Goal: Task Accomplishment & Management: Use online tool/utility

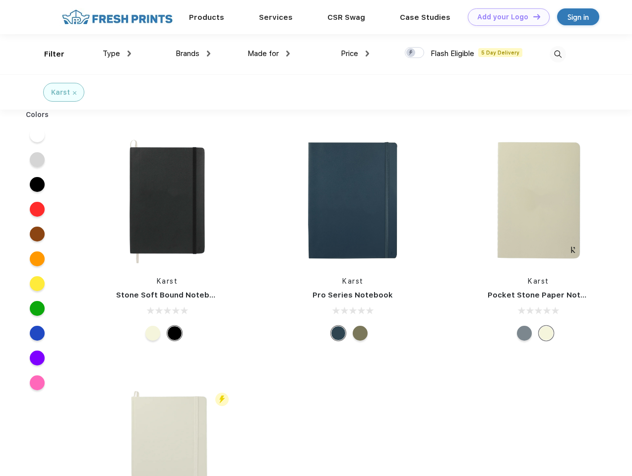
click at [505, 17] on link "Add your Logo Design Tool" at bounding box center [509, 16] width 82 height 17
click at [0, 0] on div "Design Tool" at bounding box center [0, 0] width 0 height 0
click at [532, 16] on link "Add your Logo Design Tool" at bounding box center [509, 16] width 82 height 17
click at [48, 54] on div "Filter" at bounding box center [54, 54] width 20 height 11
click at [117, 54] on span "Type" at bounding box center [111, 53] width 17 height 9
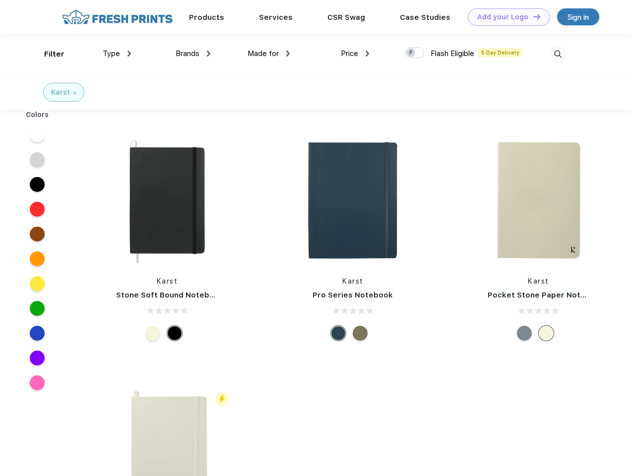
click at [193, 54] on span "Brands" at bounding box center [188, 53] width 24 height 9
click at [269, 54] on span "Made for" at bounding box center [263, 53] width 31 height 9
click at [355, 54] on span "Price" at bounding box center [349, 53] width 17 height 9
click at [415, 53] on div at bounding box center [414, 52] width 19 height 11
click at [411, 53] on input "checkbox" at bounding box center [408, 50] width 6 height 6
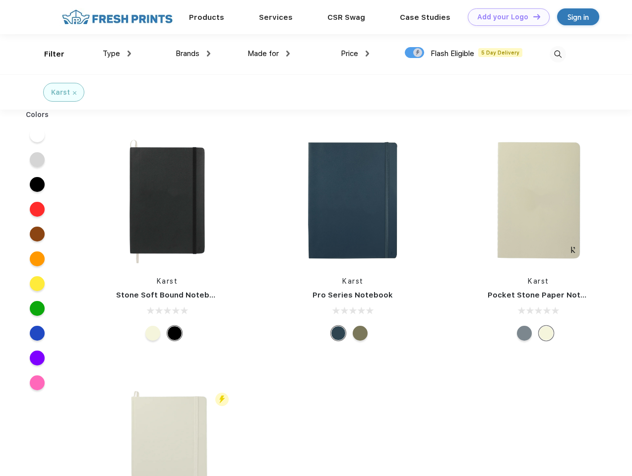
click at [558, 54] on img at bounding box center [558, 54] width 16 height 16
